Goal: Communication & Community: Ask a question

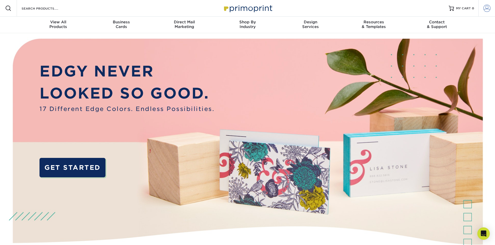
click at [485, 5] on span at bounding box center [486, 8] width 7 height 7
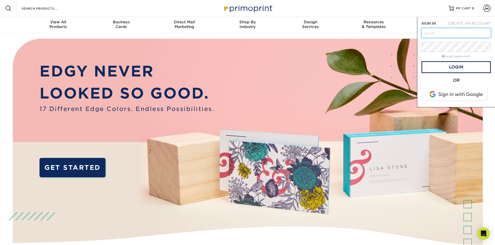
click at [451, 33] on input "text" at bounding box center [455, 33] width 69 height 10
click at [443, 31] on input "text" at bounding box center [455, 33] width 69 height 10
type input "pp"
drag, startPoint x: 449, startPoint y: 35, endPoint x: 444, endPoint y: 33, distance: 5.2
click at [444, 33] on input "pp" at bounding box center [455, 33] width 69 height 10
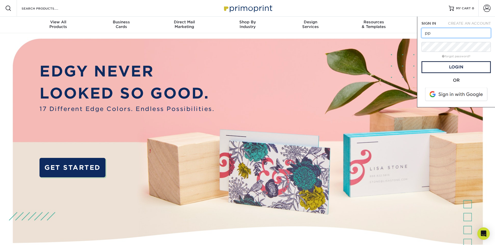
drag, startPoint x: 404, startPoint y: 33, endPoint x: 336, endPoint y: 37, distance: 68.2
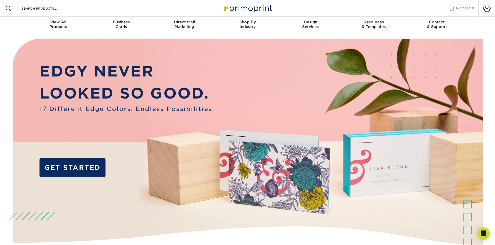
click at [466, 13] on link "MY CART 0" at bounding box center [460, 8] width 25 height 17
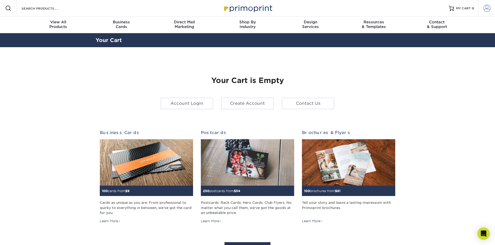
click at [491, 5] on link "Account" at bounding box center [486, 8] width 17 height 17
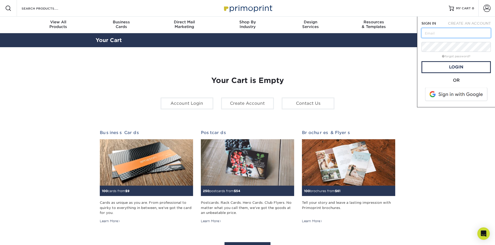
click at [465, 32] on input "text" at bounding box center [455, 33] width 69 height 10
type input "tony.cameron@oceanlandequipment.com"
click at [451, 64] on link "Login" at bounding box center [455, 67] width 69 height 12
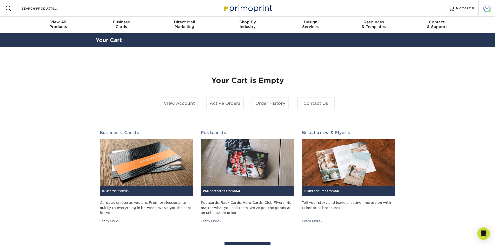
click at [488, 9] on span at bounding box center [486, 8] width 7 height 7
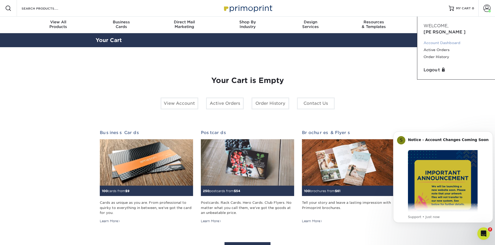
click at [449, 39] on link "Account Dashboard" at bounding box center [455, 42] width 65 height 7
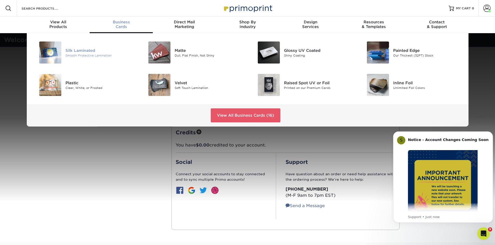
click at [90, 51] on div "Silk Laminated" at bounding box center [99, 51] width 69 height 6
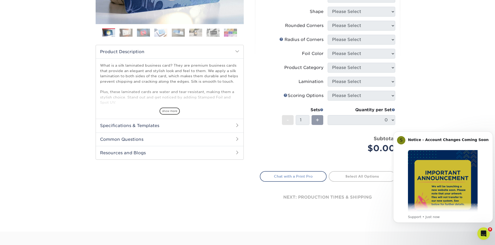
click at [313, 178] on link "Chat with a Print Pro" at bounding box center [293, 176] width 67 height 10
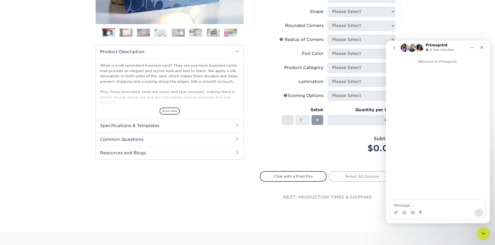
click at [417, 202] on textarea "Message…" at bounding box center [437, 204] width 95 height 9
type textarea "Good morning, i would like to know if i cans end you my logo and information ca…"
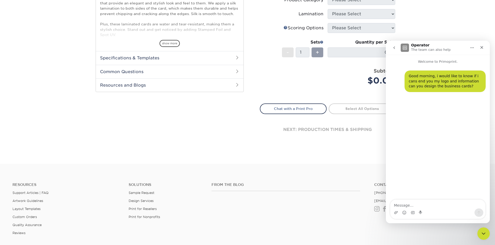
scroll to position [208, 0]
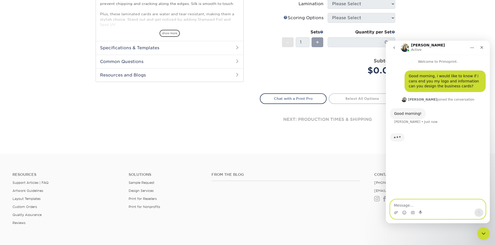
click at [417, 204] on textarea "Message…" at bounding box center [437, 204] width 95 height 9
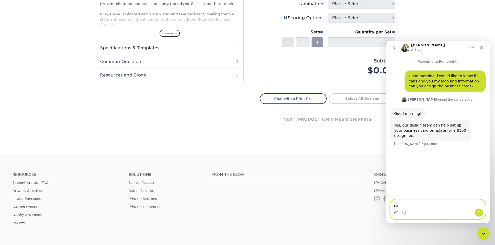
type textarea "s"
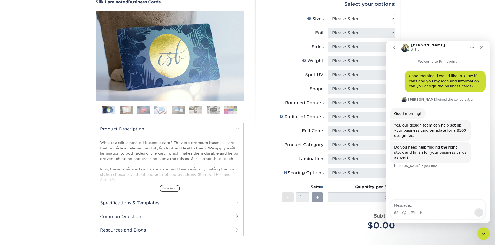
scroll to position [52, 0]
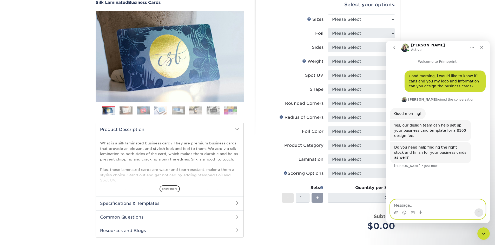
click at [422, 206] on textarea "Message…" at bounding box center [437, 204] width 95 height 9
click at [417, 205] on textarea "Message…" at bounding box center [437, 204] width 95 height 9
click at [401, 204] on textarea "Message…" at bounding box center [437, 204] width 95 height 9
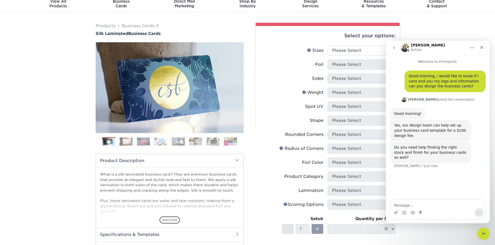
scroll to position [0, 0]
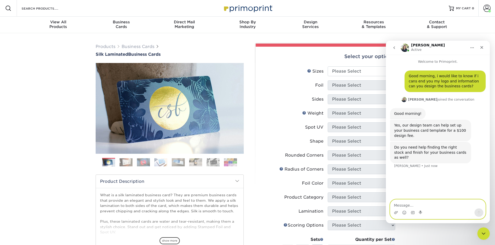
click at [414, 206] on textarea "Message…" at bounding box center [437, 204] width 95 height 9
type textarea "what do you mean by the right stock and finish?"
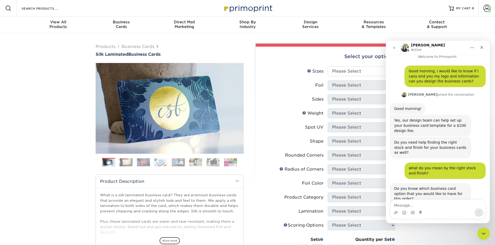
scroll to position [21, 0]
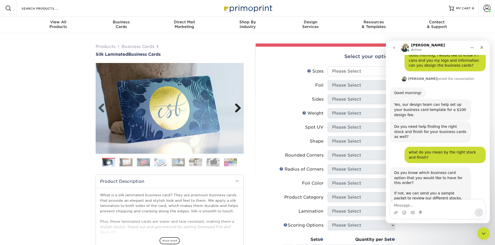
click at [240, 106] on link "Next" at bounding box center [236, 108] width 10 height 10
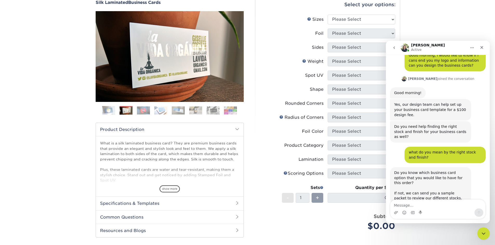
scroll to position [0, 0]
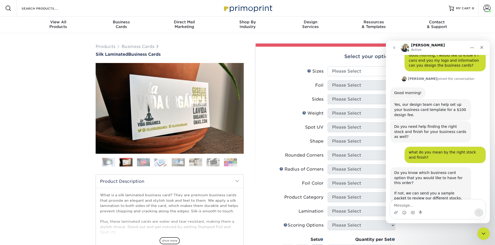
click at [434, 198] on div "Do you know which business card option that you would like to have for this ord…" at bounding box center [438, 191] width 96 height 48
click at [417, 204] on textarea "Message…" at bounding box center [437, 204] width 95 height 9
drag, startPoint x: 421, startPoint y: 208, endPoint x: 418, endPoint y: 206, distance: 3.7
click at [421, 208] on textarea "Message…" at bounding box center [437, 204] width 95 height 9
click at [418, 206] on textarea "Message…" at bounding box center [437, 204] width 95 height 9
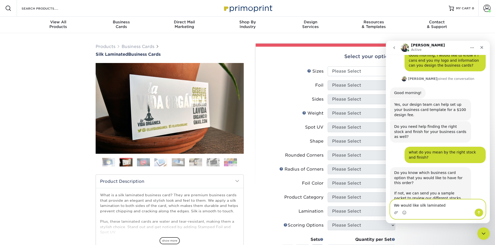
type textarea "We would like silk laminated"
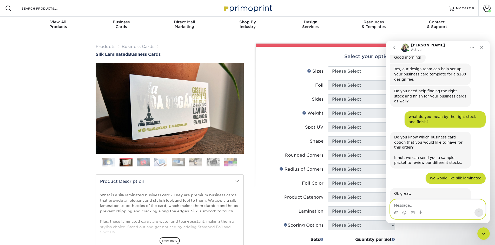
scroll to position [67, 0]
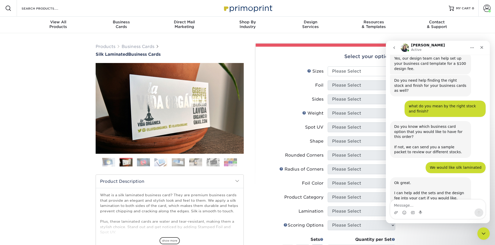
drag, startPoint x: 875, startPoint y: 250, endPoint x: 472, endPoint y: 210, distance: 405.7
click at [416, 206] on textarea "Message…" at bounding box center [437, 204] width 95 height 9
click at [413, 204] on textarea "Message…" at bounding box center [437, 204] width 95 height 9
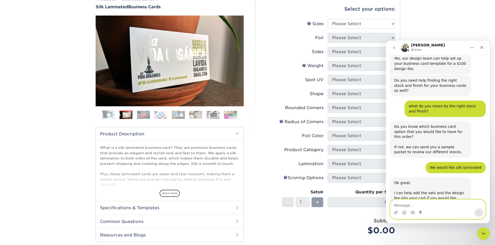
scroll to position [52, 0]
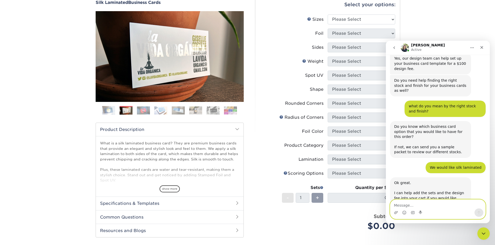
click at [458, 204] on textarea "Message…" at bounding box center [437, 204] width 95 height 9
type textarea "o"
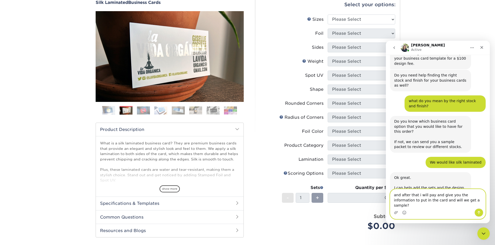
type textarea "and after that i will pay and give you the information to put in the card and w…"
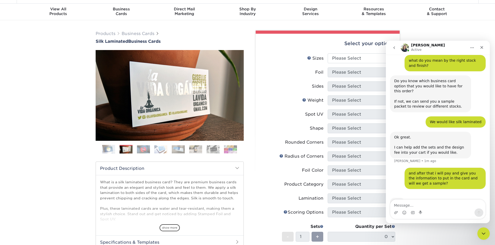
scroll to position [0, 0]
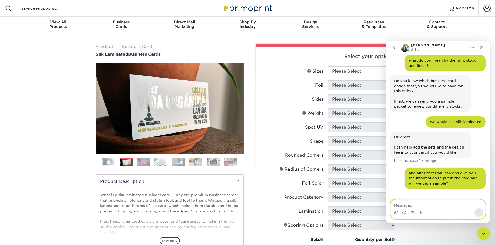
click at [423, 206] on textarea "Message…" at bounding box center [437, 204] width 95 height 9
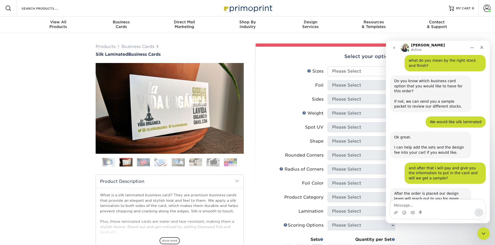
scroll to position [144, 0]
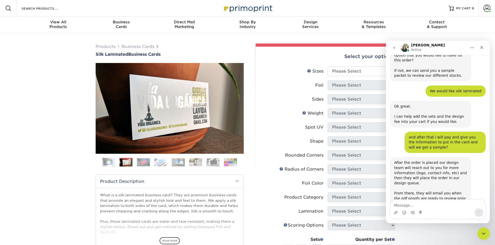
click at [421, 178] on div "After the order is placed our design team will reach out to you for more inform…" at bounding box center [430, 183] width 73 height 46
drag, startPoint x: 875, startPoint y: 242, endPoint x: 405, endPoint y: 205, distance: 471.1
click at [405, 206] on textarea "Message…" at bounding box center [437, 204] width 95 height 9
click at [412, 203] on textarea "Message…" at bounding box center [437, 204] width 95 height 9
click at [401, 205] on textarea "Message…" at bounding box center [437, 204] width 95 height 9
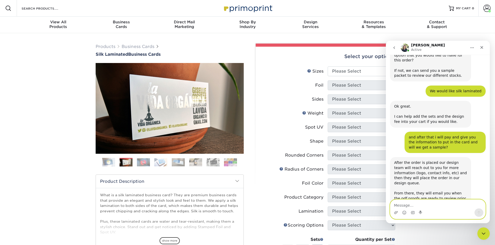
click at [421, 204] on textarea "Message…" at bounding box center [437, 204] width 95 height 9
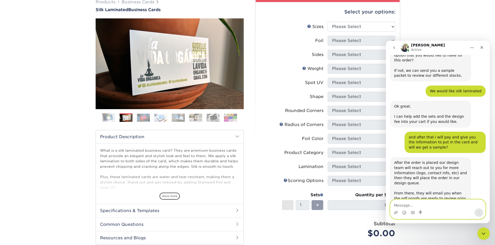
scroll to position [0, 0]
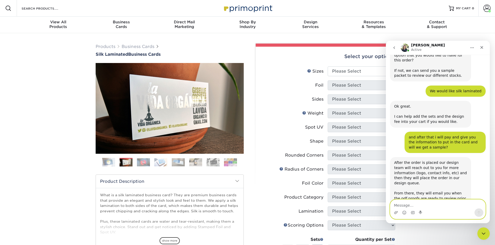
click at [432, 205] on textarea "Message…" at bounding box center [437, 204] width 95 height 9
click at [408, 206] on textarea "Message…" at bounding box center [437, 204] width 95 height 9
click at [423, 201] on textarea "Message…" at bounding box center [437, 204] width 95 height 9
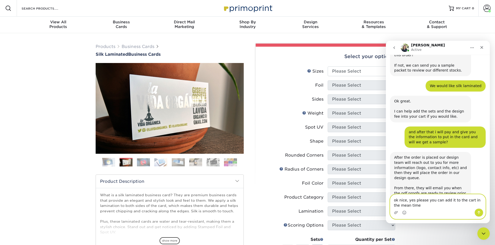
type textarea "ok nice, yes please you can add it to the cart in the mean time"
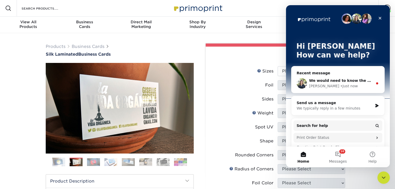
scroll to position [57, 0]
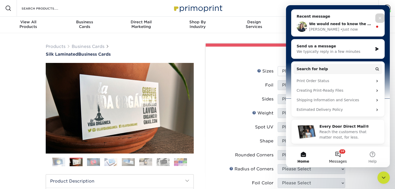
click at [342, 160] on span "Messages" at bounding box center [338, 162] width 18 height 4
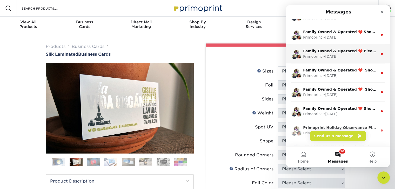
scroll to position [0, 0]
